Goal: Task Accomplishment & Management: Use online tool/utility

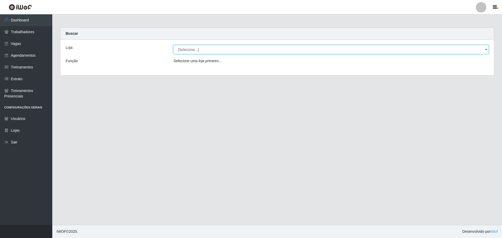
click at [198, 51] on select "[Selecione...] O ROSÁRIO ALIMENTOS" at bounding box center [331, 49] width 316 height 9
select select "349"
click at [173, 45] on select "[Selecione...] O ROSÁRIO ALIMENTOS" at bounding box center [331, 49] width 316 height 9
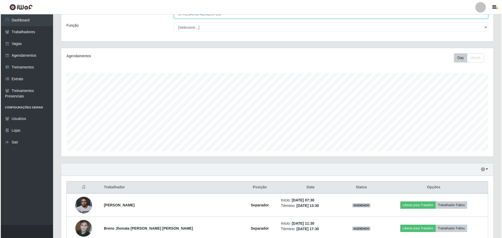
scroll to position [63, 0]
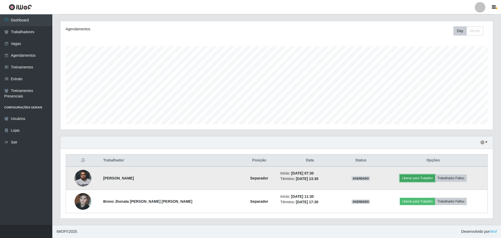
click at [407, 177] on button "Liberar para Trabalho" at bounding box center [417, 178] width 35 height 7
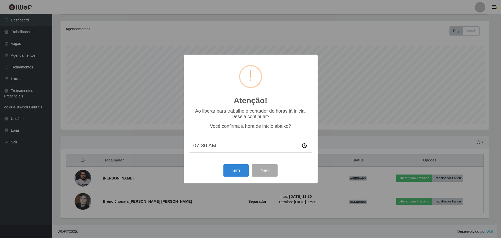
scroll to position [109, 430]
click at [228, 173] on button "Sim" at bounding box center [236, 171] width 25 height 12
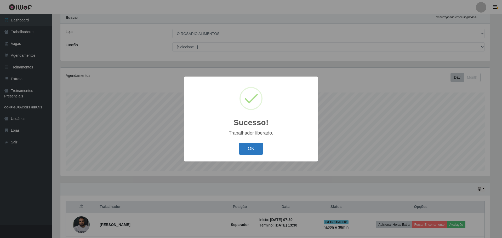
click at [242, 147] on button "OK" at bounding box center [251, 149] width 24 height 12
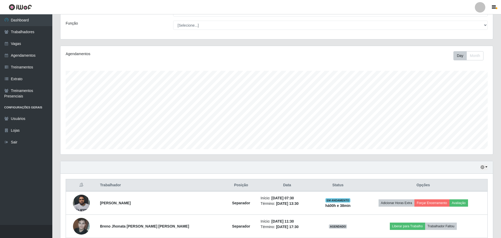
scroll to position [63, 0]
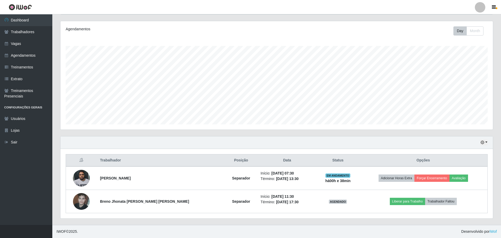
click at [484, 147] on div "Hoje 1 dia 3 dias 1 Semana Não encerrados" at bounding box center [276, 143] width 432 height 13
click at [486, 144] on button "button" at bounding box center [483, 143] width 7 height 6
click at [454, 196] on button "Não encerrados" at bounding box center [466, 195] width 41 height 11
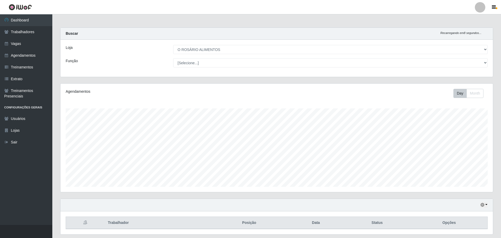
scroll to position [16, 0]
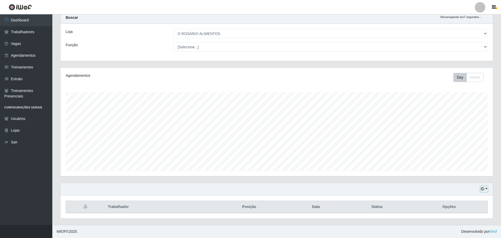
click at [483, 190] on icon "button" at bounding box center [483, 189] width 4 height 4
click at [474, 141] on button "Hoje" at bounding box center [466, 136] width 41 height 11
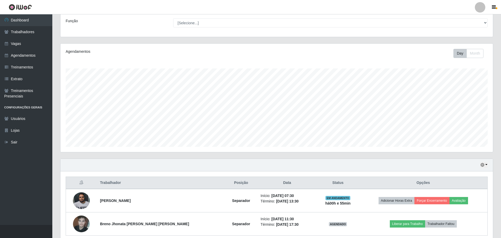
scroll to position [63, 0]
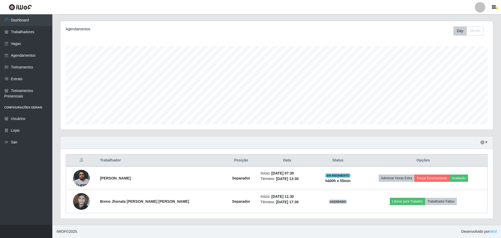
click at [472, 143] on div "Hoje 1 dia 3 dias 1 Semana Não encerrados" at bounding box center [276, 143] width 432 height 13
click at [488, 143] on div "Hoje 1 dia 3 dias 1 Semana Não encerrados" at bounding box center [276, 143] width 432 height 13
click at [485, 144] on button "button" at bounding box center [483, 143] width 7 height 6
click at [461, 200] on button "Não encerrados" at bounding box center [466, 195] width 41 height 11
